Goal: Entertainment & Leisure: Consume media (video, audio)

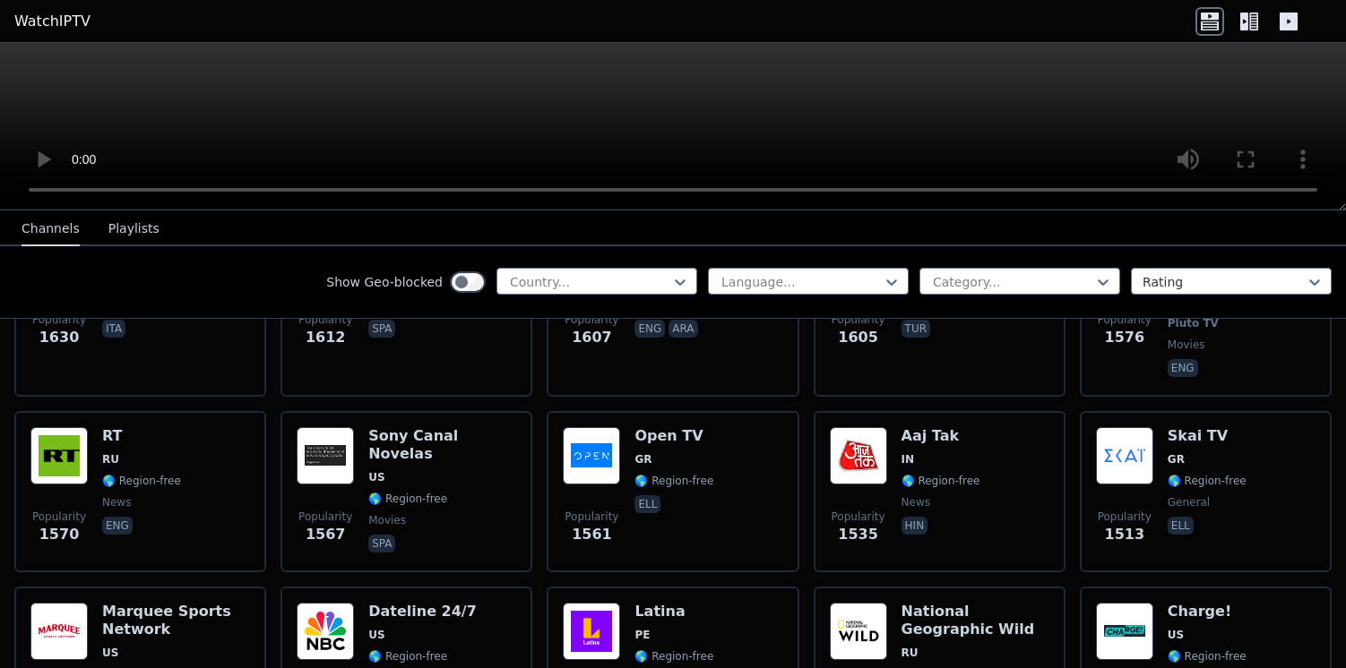
scroll to position [1554, 0]
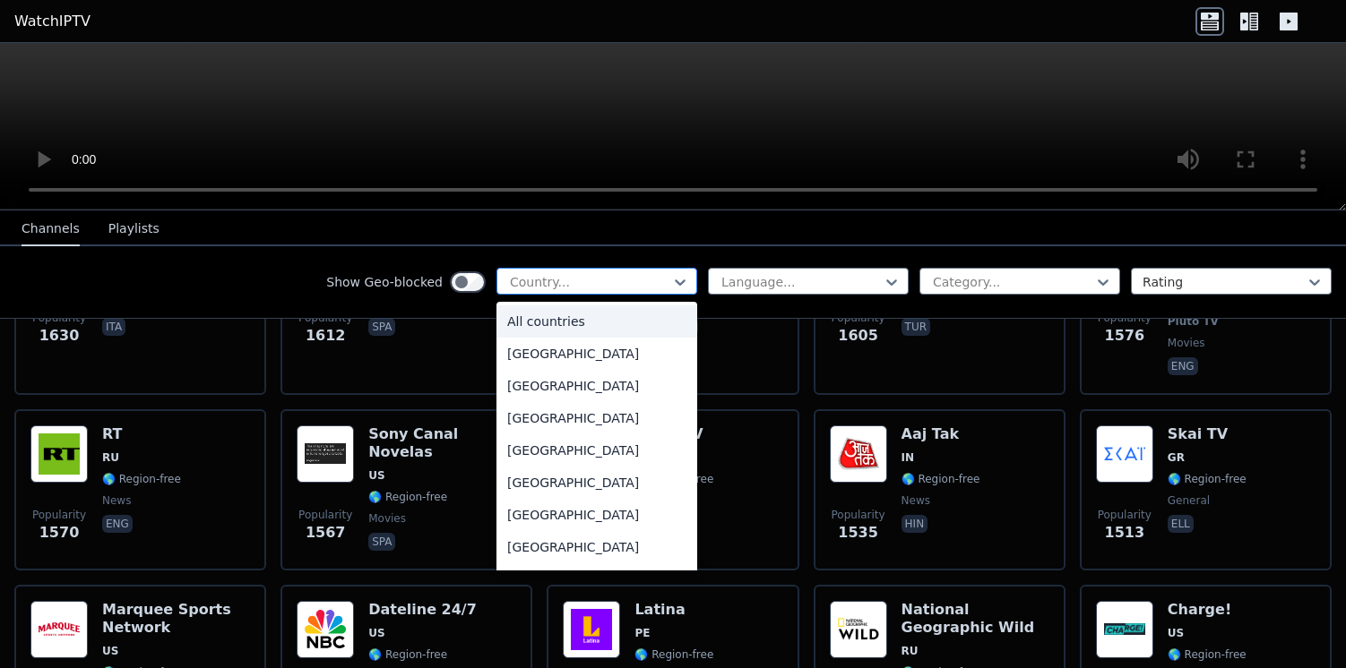
click at [557, 283] on div at bounding box center [589, 282] width 163 height 18
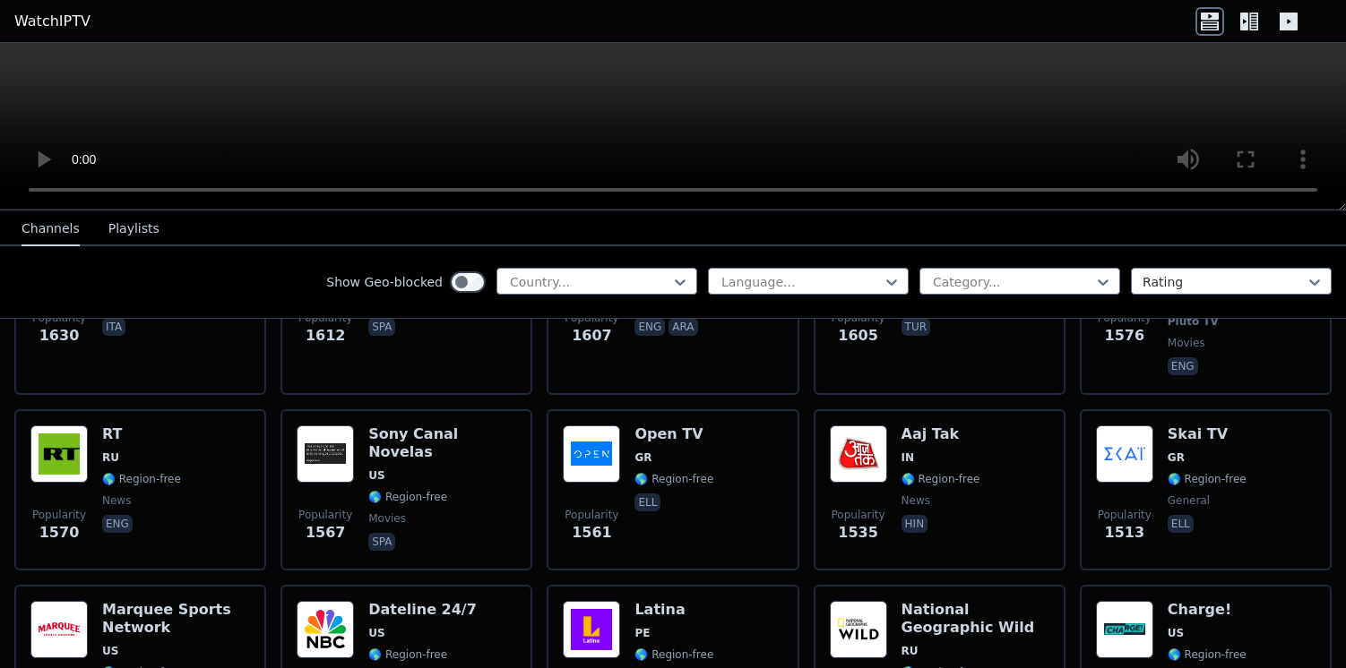
click at [70, 15] on link "WatchIPTV" at bounding box center [52, 22] width 76 height 22
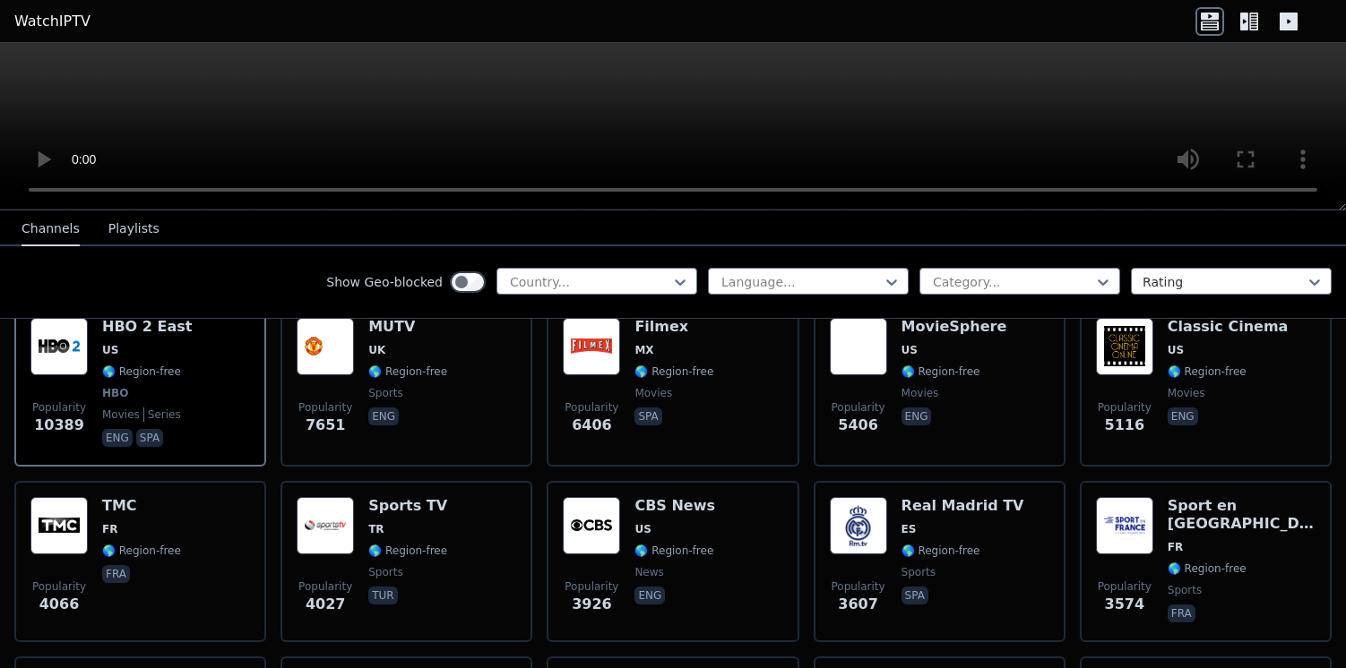
scroll to position [685, 0]
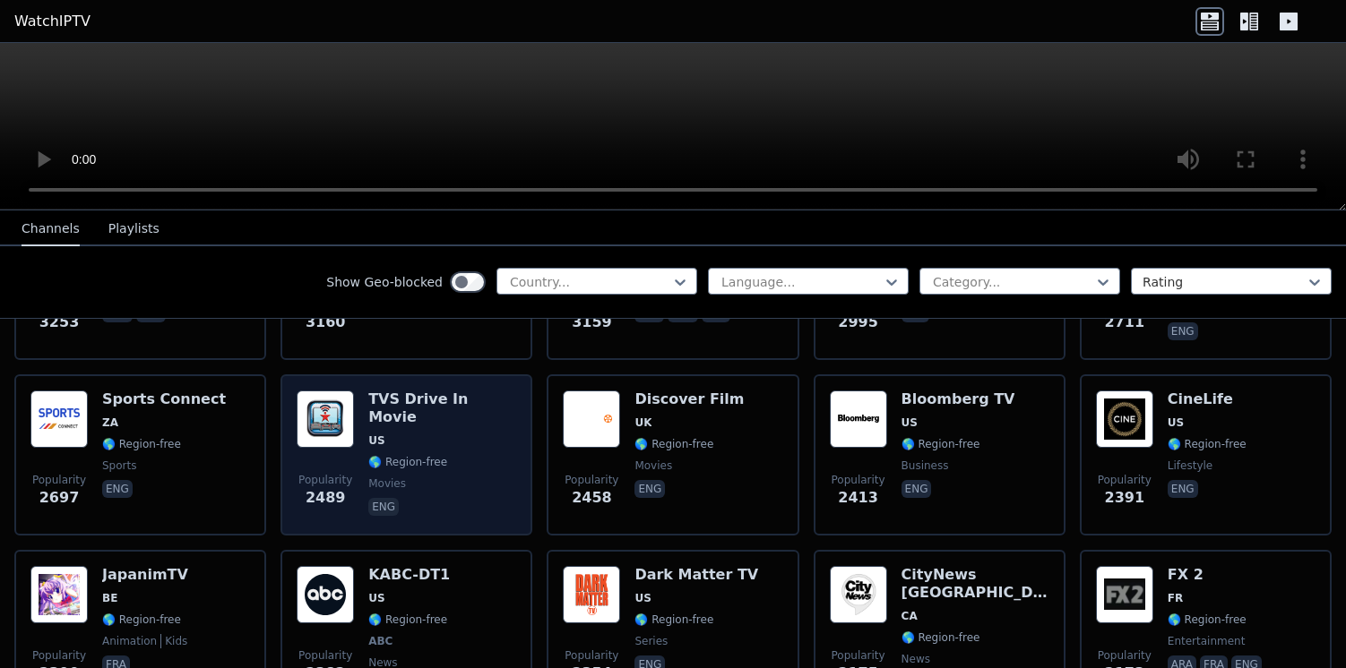
click at [526, 409] on div "Popularity 2489 TVS Drive In Movie US 🌎 Region-free movies eng" at bounding box center [406, 455] width 252 height 161
click at [444, 434] on span "US" at bounding box center [442, 441] width 148 height 14
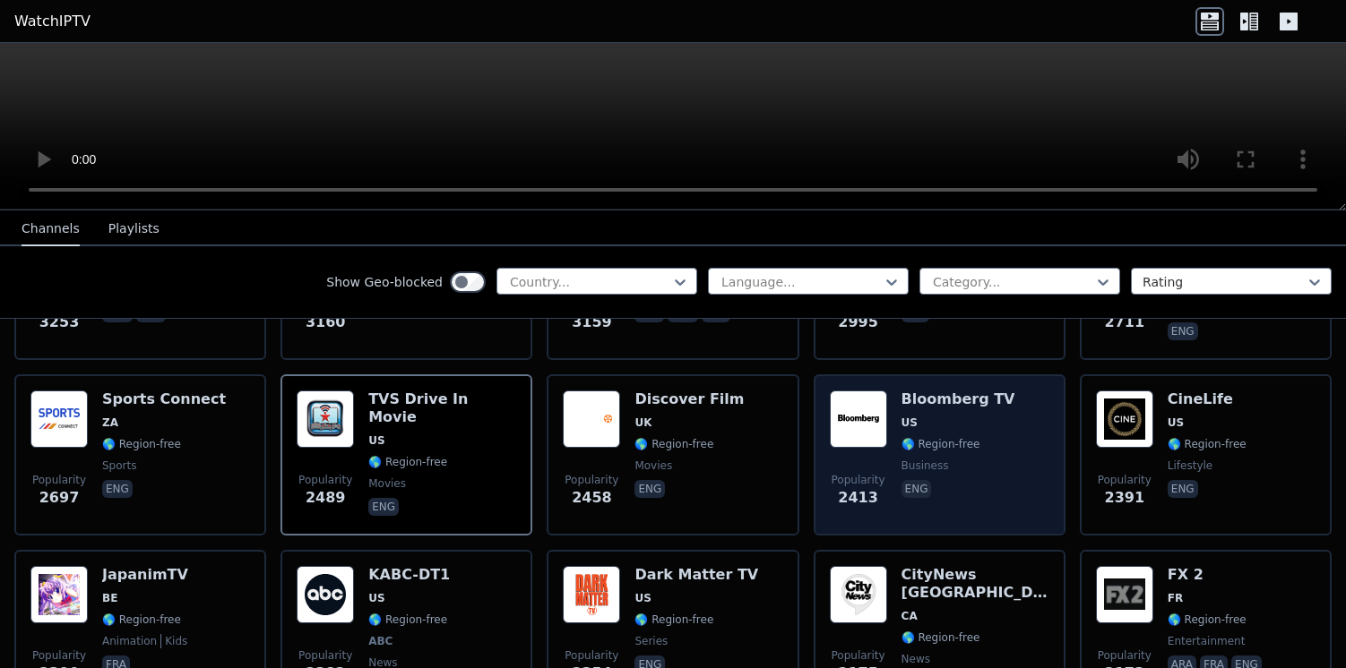
click at [906, 435] on div "Bloomberg TV US 🌎 Region-free business eng" at bounding box center [958, 455] width 114 height 129
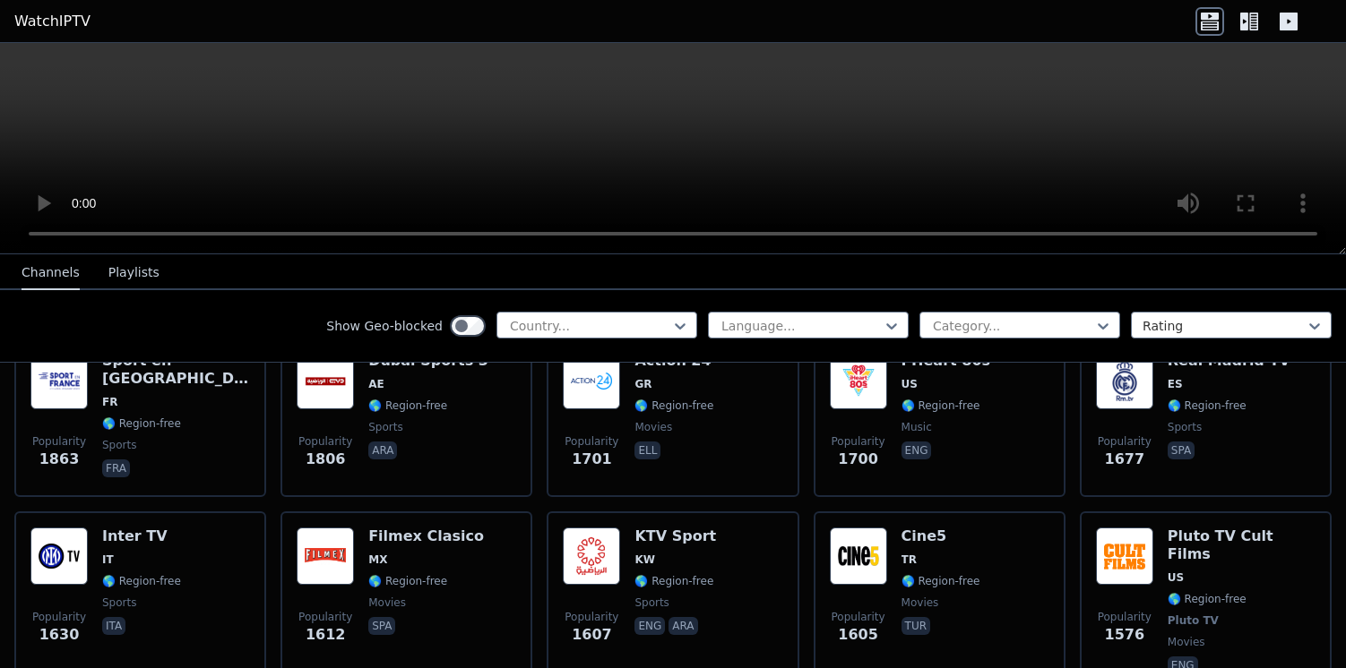
scroll to position [1322, 0]
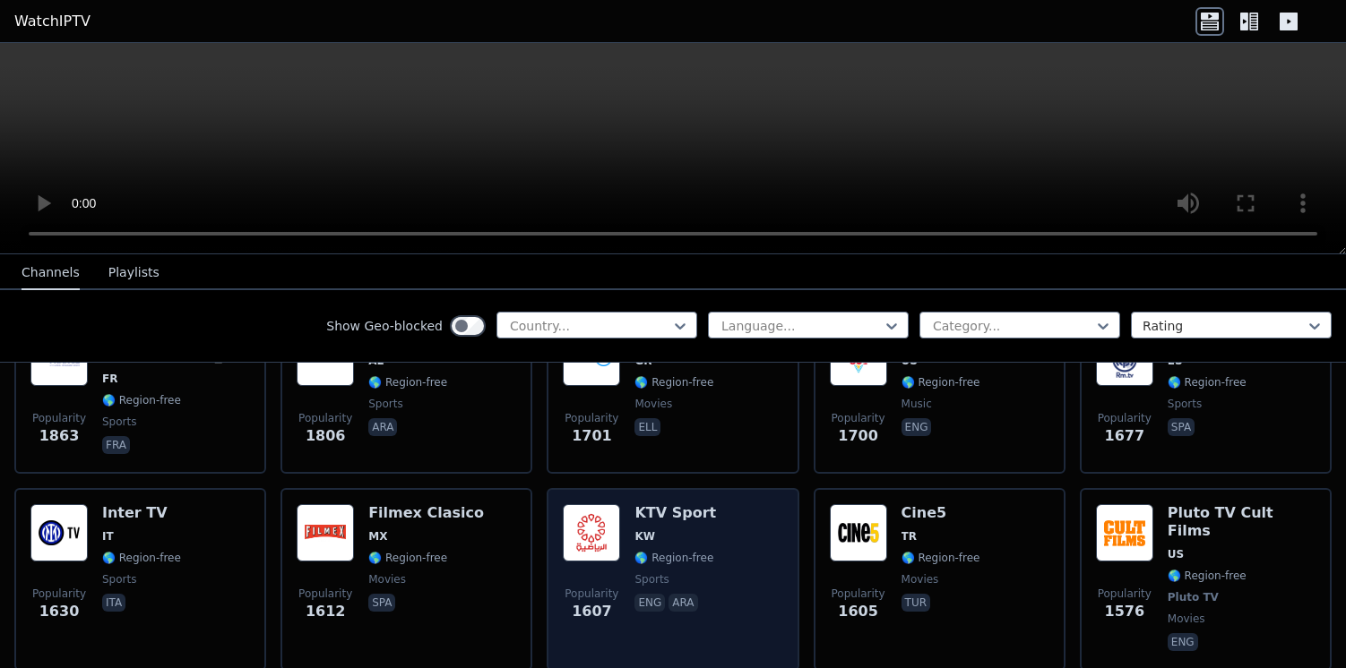
click at [634, 533] on span "KW" at bounding box center [644, 537] width 21 height 14
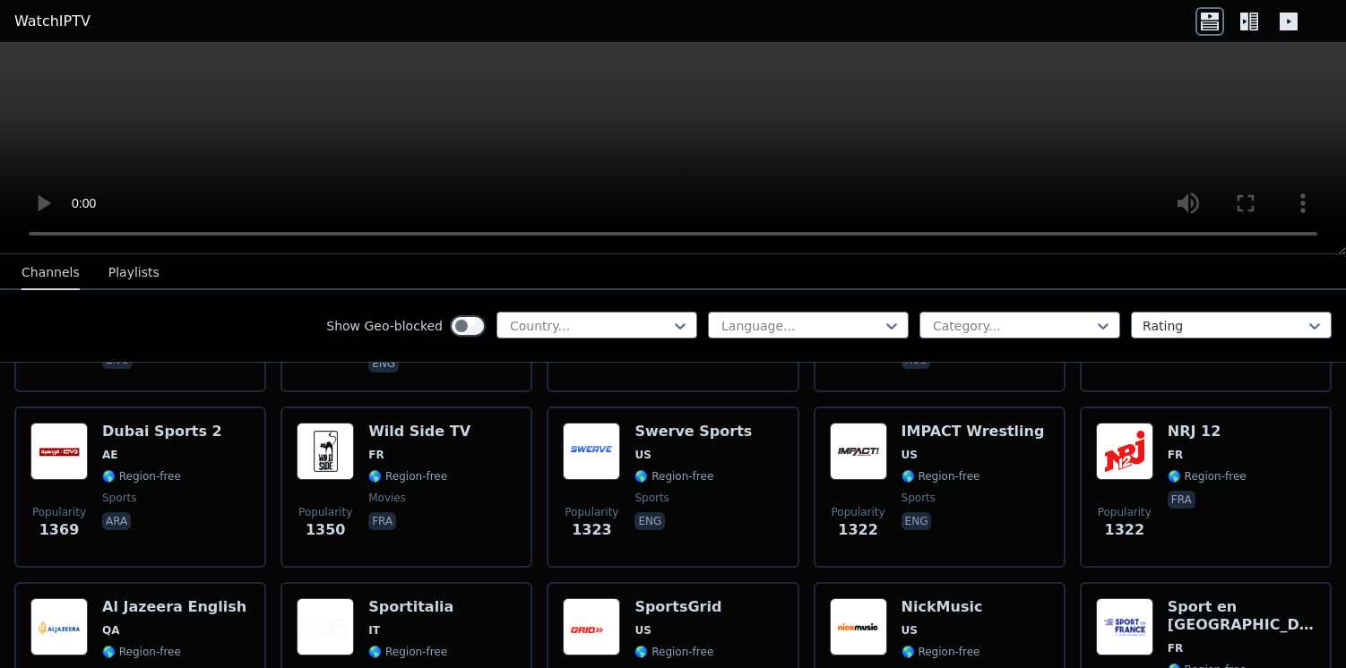
scroll to position [1956, 0]
click at [530, 435] on div "Popularity 1350 Wild Side TV FR 🌎 Region-free movies fra" at bounding box center [406, 486] width 252 height 161
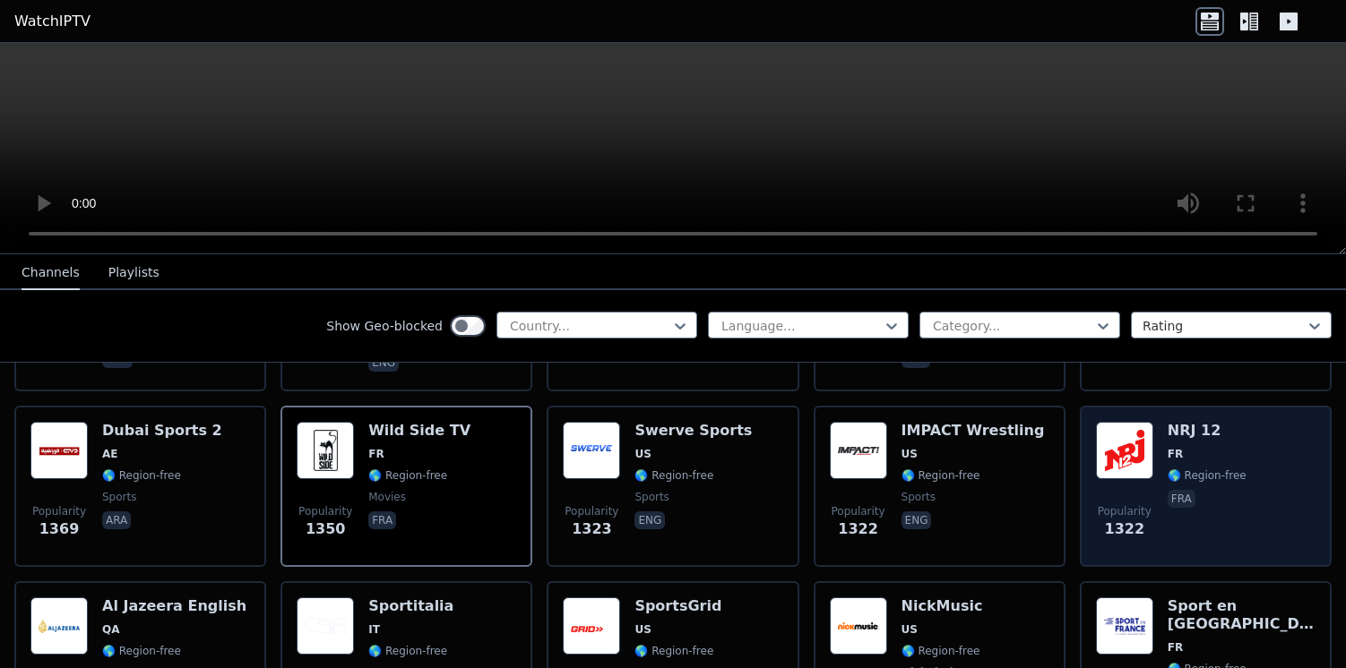
click at [1245, 508] on div "Popularity 1322 NRJ 12 FR 🌎 Region-free fra" at bounding box center [1206, 486] width 220 height 129
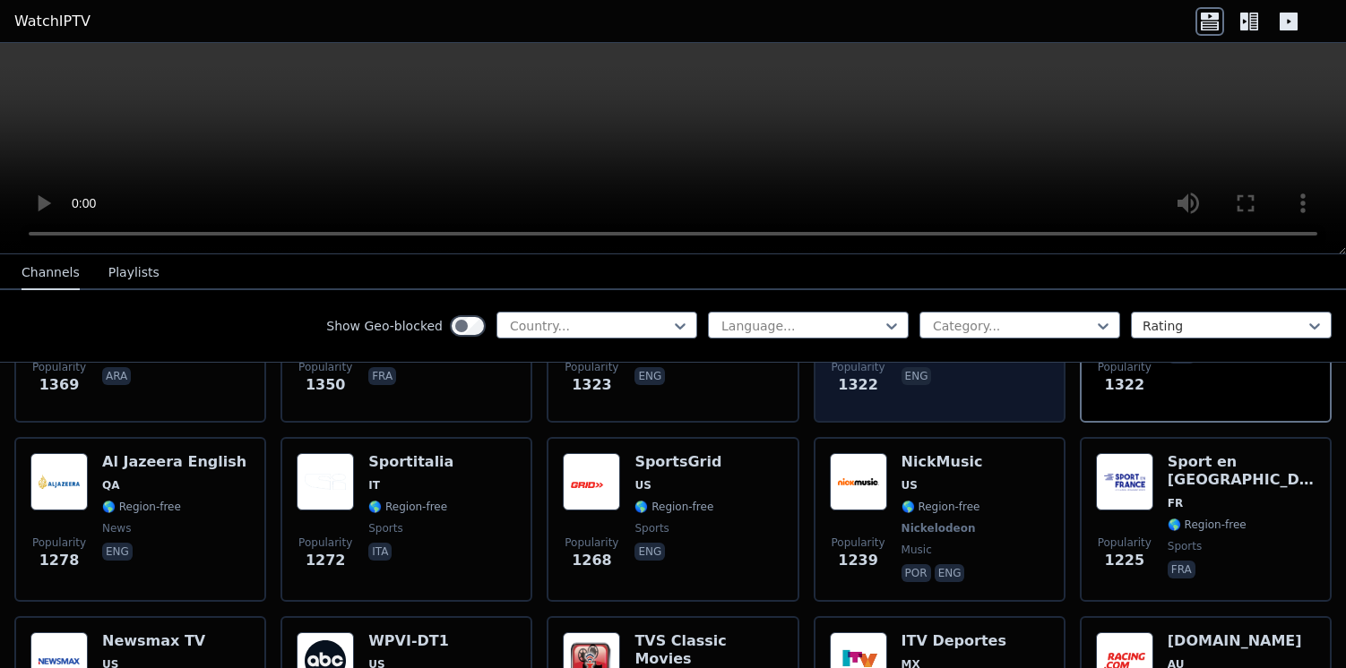
scroll to position [2083, 0]
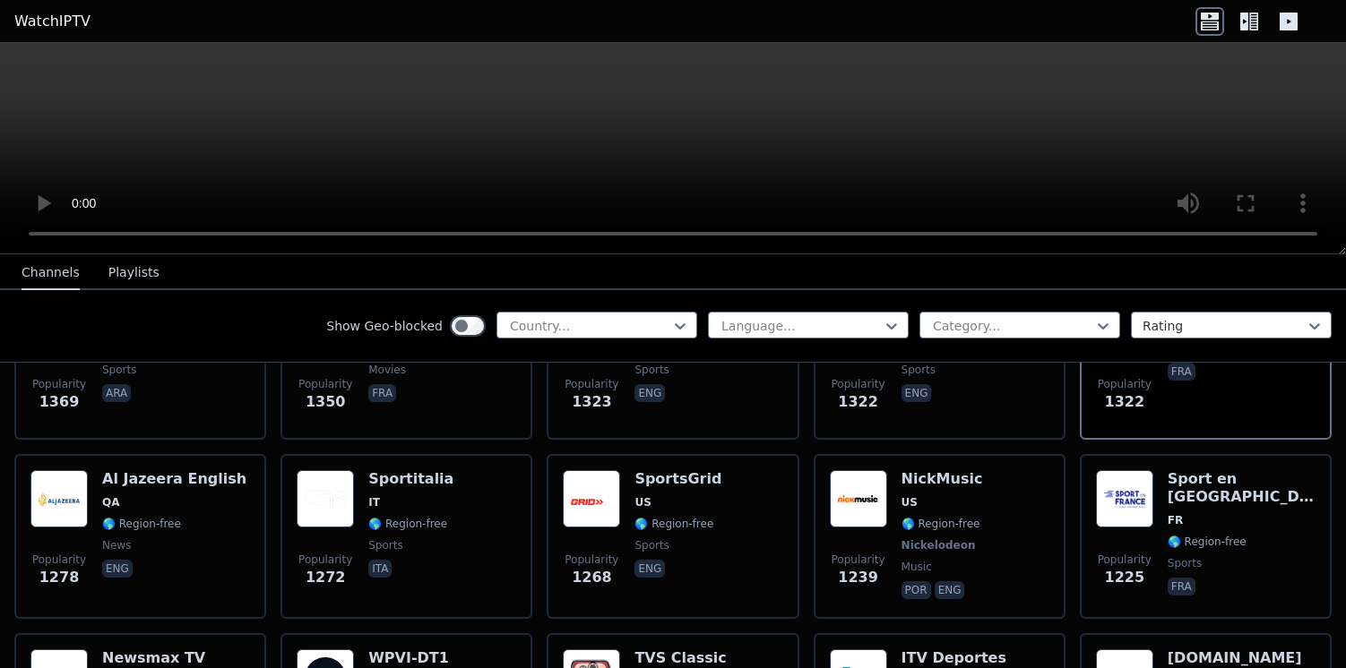
click at [1245, 16] on icon at bounding box center [1244, 22] width 8 height 18
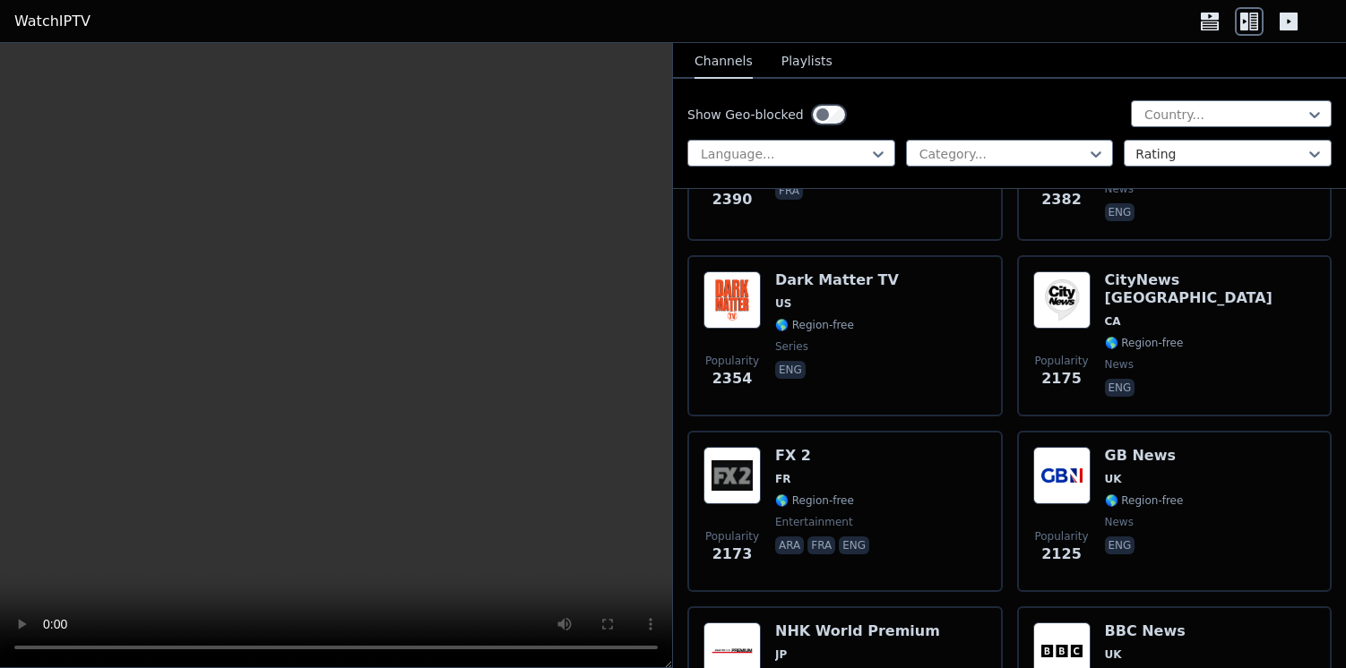
click at [1294, 22] on icon at bounding box center [1289, 22] width 18 height 18
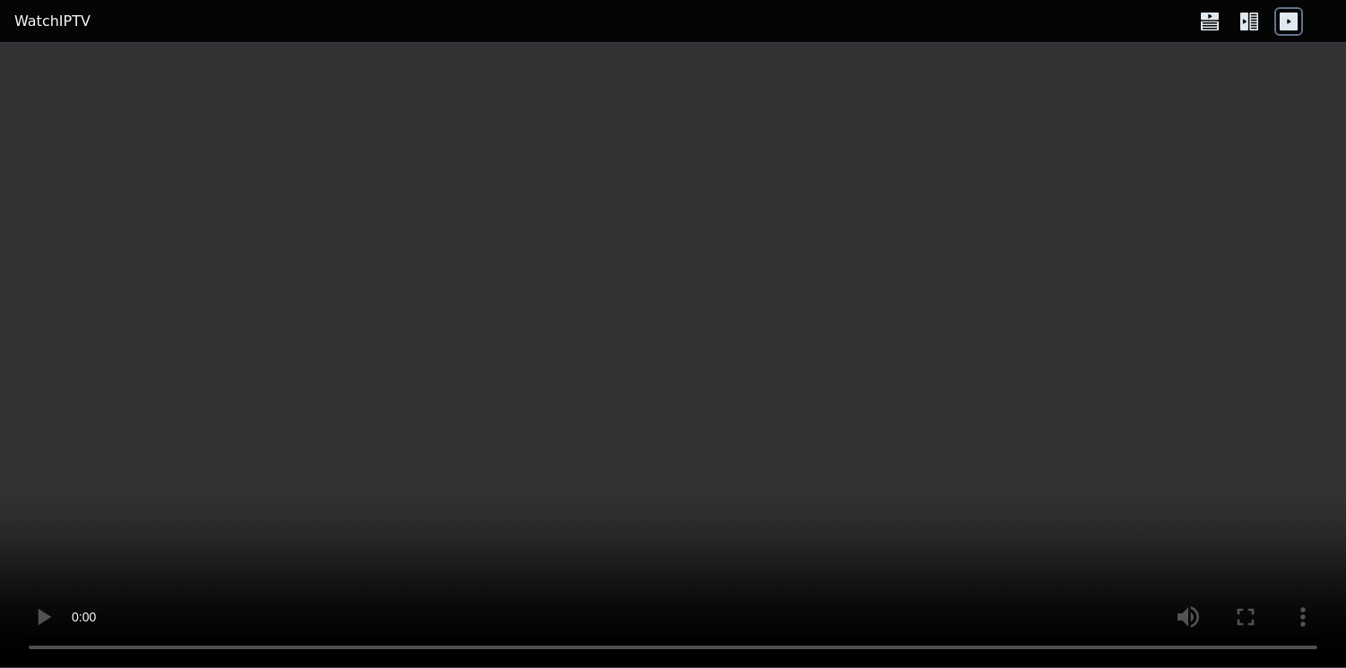
click at [1256, 23] on icon at bounding box center [1253, 22] width 9 height 18
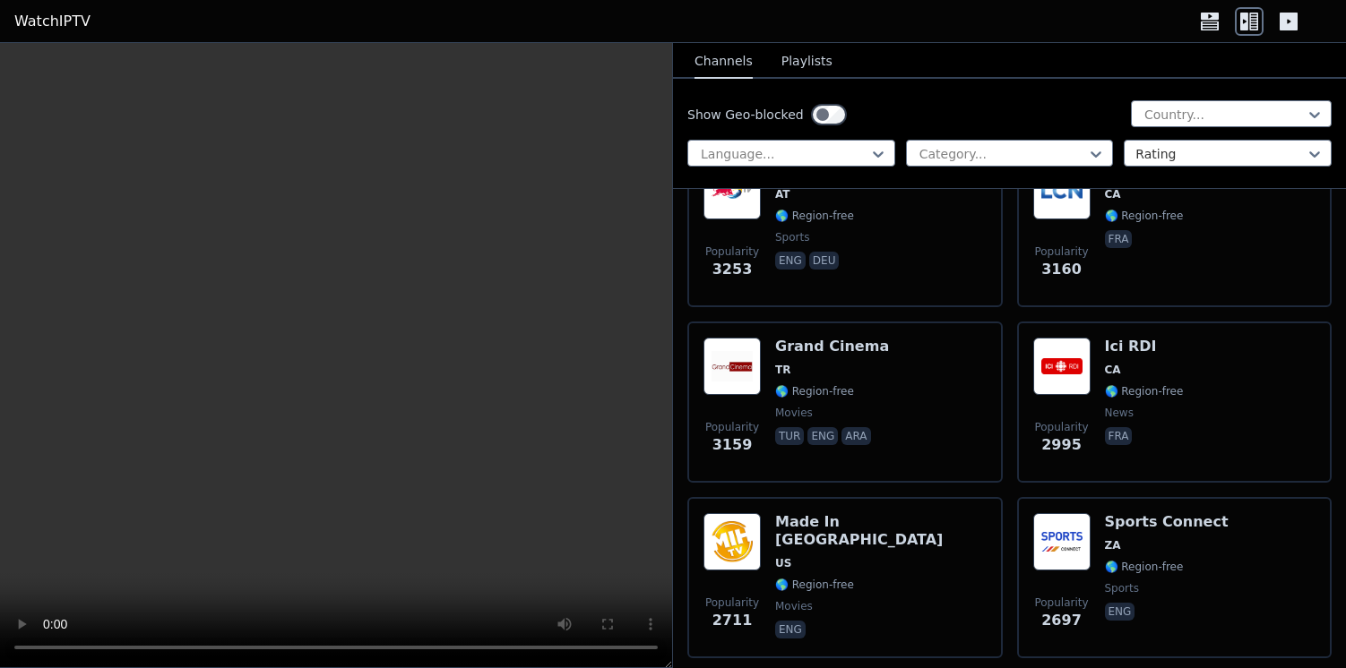
scroll to position [0, 0]
